Goal: Information Seeking & Learning: Learn about a topic

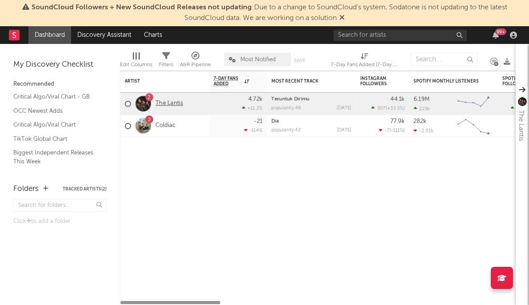
click at [169, 104] on link "The Lantis" at bounding box center [169, 104] width 28 height 8
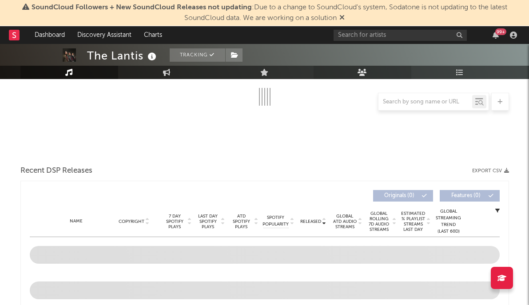
scroll to position [176, 0]
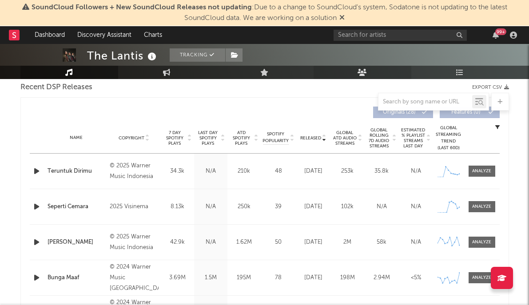
select select "6m"
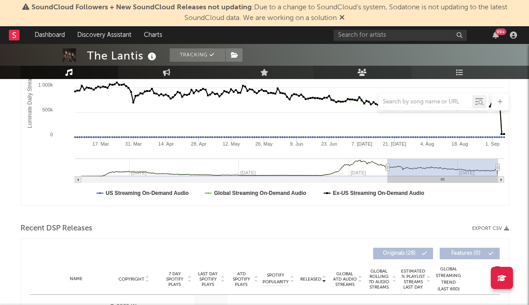
scroll to position [175, 0]
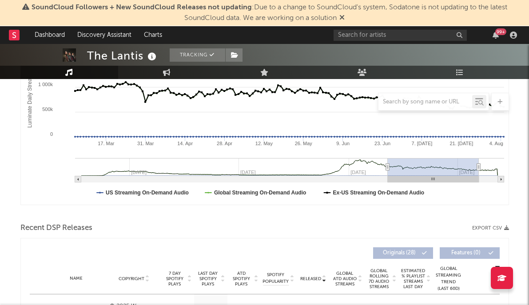
type input "[DATE]"
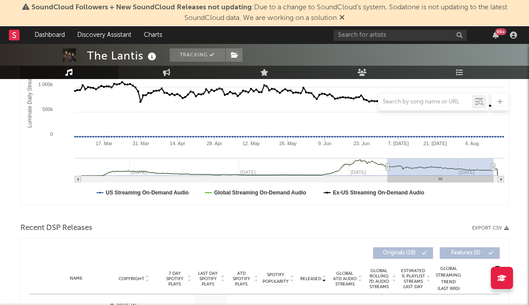
select select "6m"
type input "[DATE]"
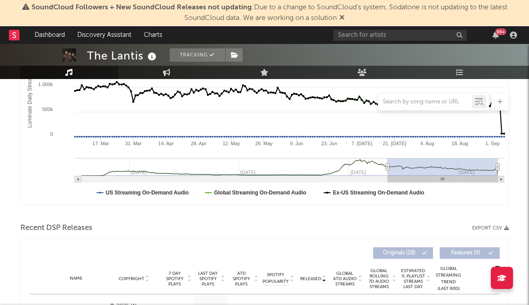
drag, startPoint x: 499, startPoint y: 168, endPoint x: 524, endPoint y: 169, distance: 25.3
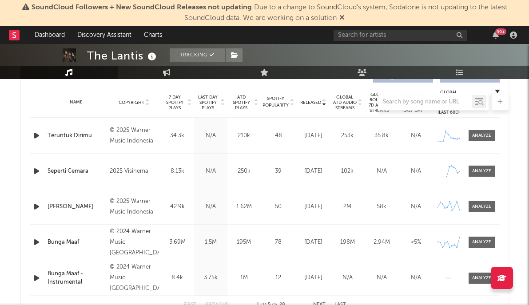
scroll to position [354, 0]
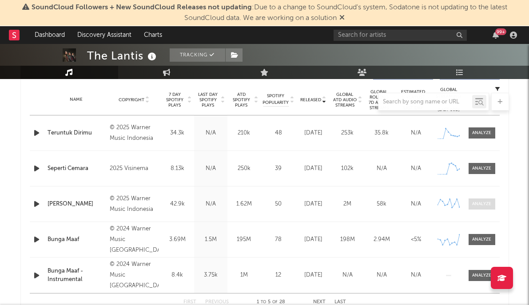
click at [477, 204] on div at bounding box center [481, 204] width 19 height 7
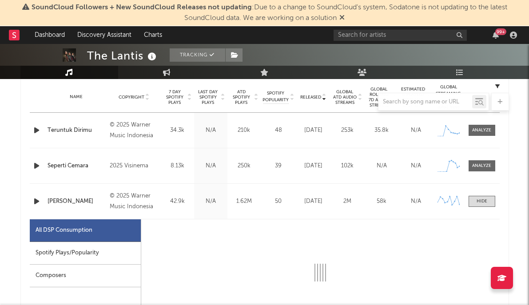
scroll to position [456, 0]
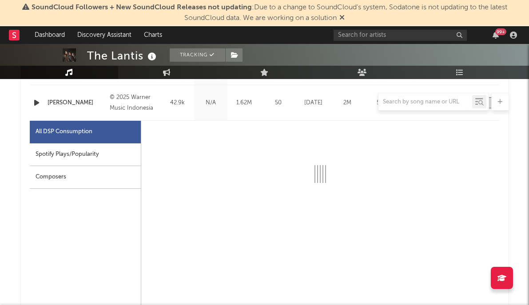
select select "1w"
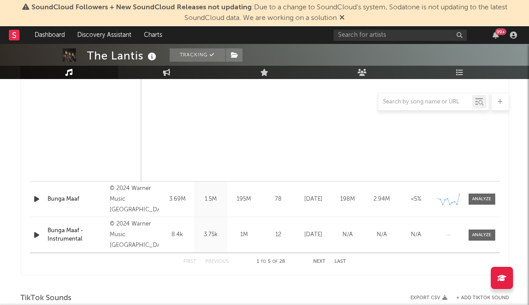
scroll to position [857, 0]
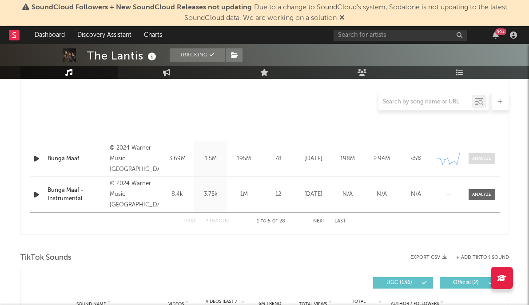
click at [482, 156] on div at bounding box center [481, 158] width 19 height 7
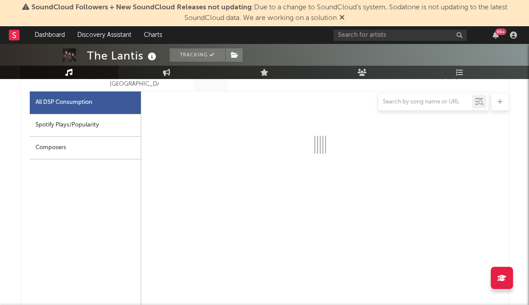
scroll to position [1006, 0]
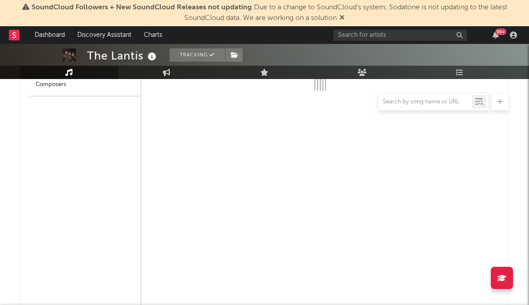
select select "6m"
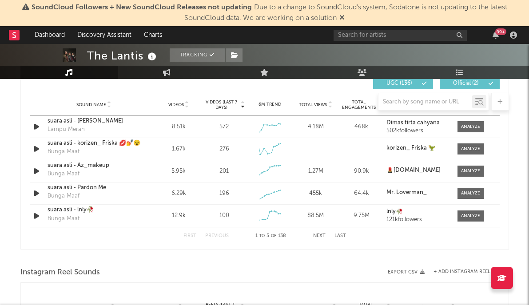
scroll to position [1480, 0]
